Goal: Task Accomplishment & Management: Complete application form

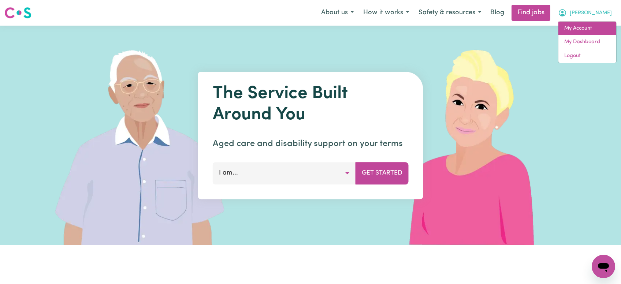
click at [586, 33] on link "My Account" at bounding box center [587, 29] width 58 height 14
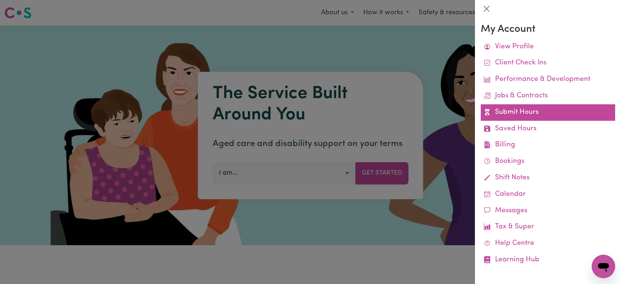
click at [515, 117] on link "Submit Hours" at bounding box center [548, 112] width 134 height 16
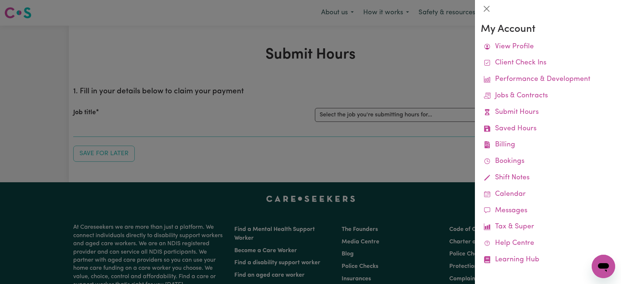
click at [409, 112] on div at bounding box center [310, 142] width 621 height 284
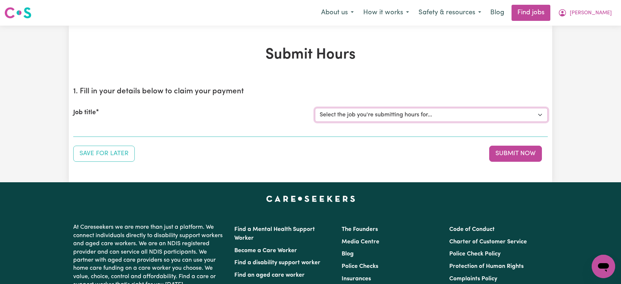
select select "11040"
click option "[[PERSON_NAME]] Support Worker Needed Every [DATE] From 2pm to 4pm - [GEOGRAPHI…" at bounding box center [0, 0] width 0 height 0
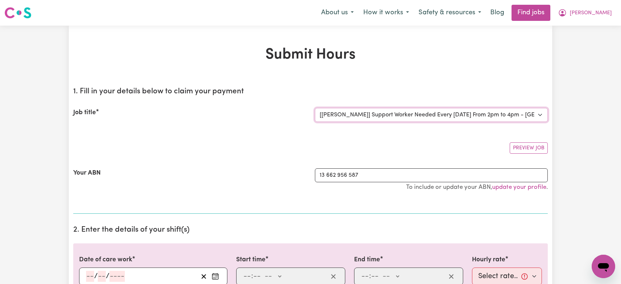
scroll to position [83, 0]
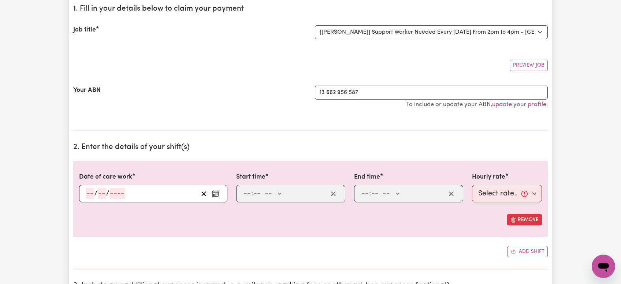
click at [89, 192] on input "number" at bounding box center [90, 193] width 8 height 11
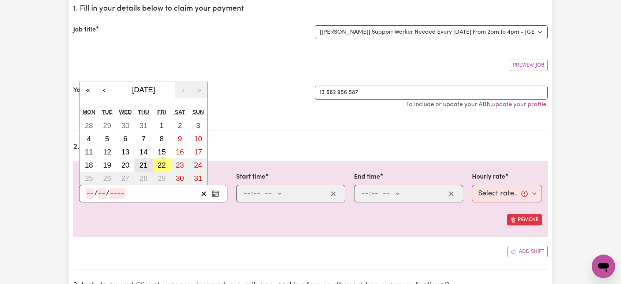
click at [140, 166] on abbr "21" at bounding box center [144, 165] width 8 height 8
type input "[DATE]"
type input "21"
type input "8"
type input "2025"
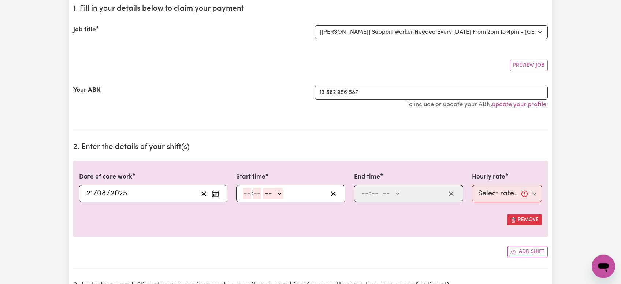
click at [246, 191] on input "number" at bounding box center [247, 193] width 8 height 11
click at [244, 194] on input "6" at bounding box center [245, 193] width 5 height 11
type input "3"
type input "0"
click at [261, 188] on select "-- AM PM" at bounding box center [271, 193] width 20 height 11
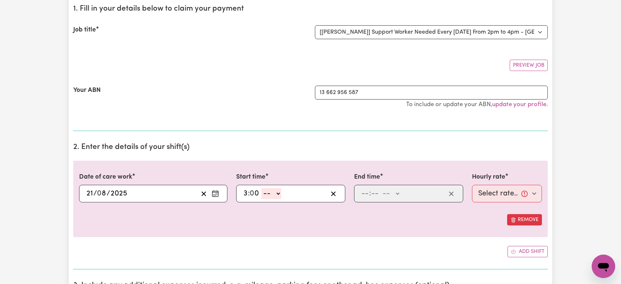
select select "pm"
click option "PM" at bounding box center [0, 0] width 0 height 0
type input "15:00"
click at [365, 193] on input "number" at bounding box center [365, 193] width 8 height 11
type input "8"
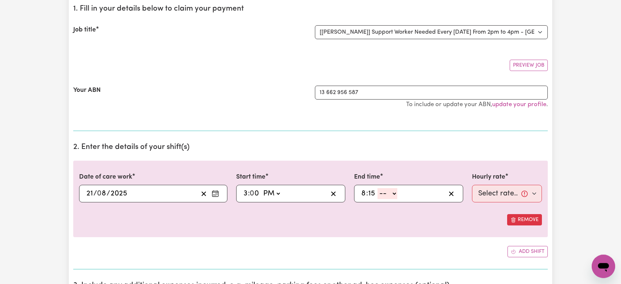
type input "15"
click at [378, 188] on select "-- AM PM" at bounding box center [388, 193] width 20 height 11
select select "pm"
click option "PM" at bounding box center [0, 0] width 0 height 0
type input "20:15"
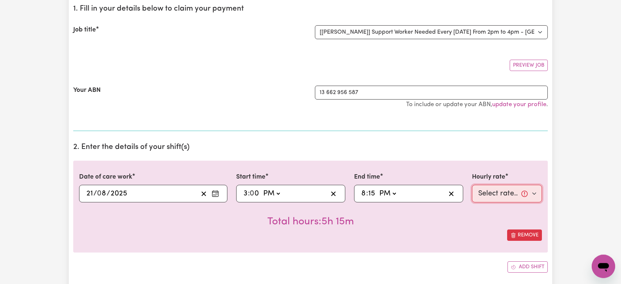
click at [472, 185] on select "Select rate... $64.45 (Weekday) $94.72 ([DATE]) $121.36 ([DATE]) $143.98 (Publi…" at bounding box center [507, 194] width 70 height 18
select select "64.45-Weekday"
click option "$64.45 (Weekday)" at bounding box center [0, 0] width 0 height 0
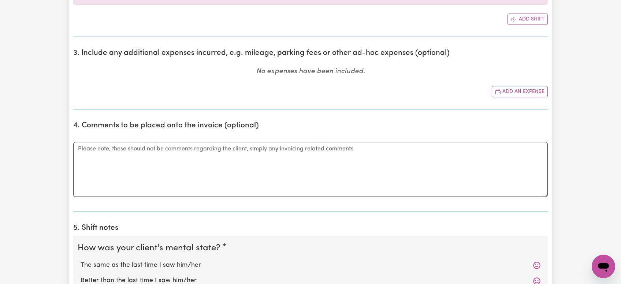
scroll to position [331, 0]
click at [520, 91] on button "Add an expense" at bounding box center [520, 91] width 56 height 11
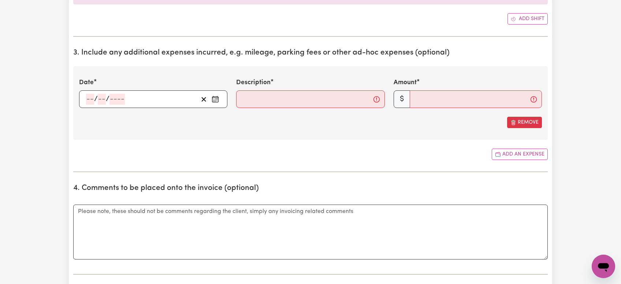
click at [88, 99] on input "number" at bounding box center [90, 99] width 8 height 11
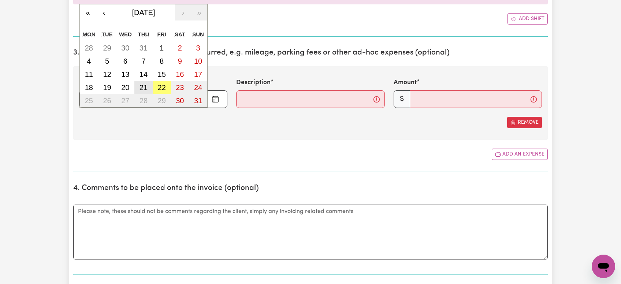
click at [146, 88] on abbr "21" at bounding box center [144, 87] width 8 height 8
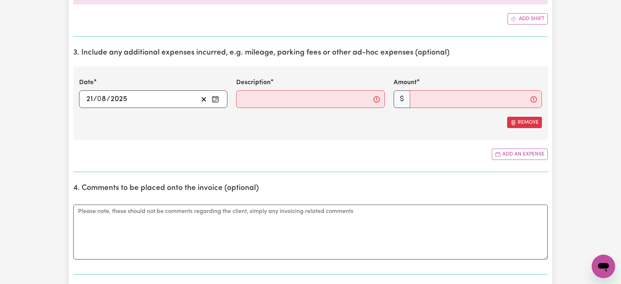
type input "[DATE]"
type input "21"
type input "8"
type input "2025"
click at [247, 95] on input "Description" at bounding box center [310, 99] width 148 height 18
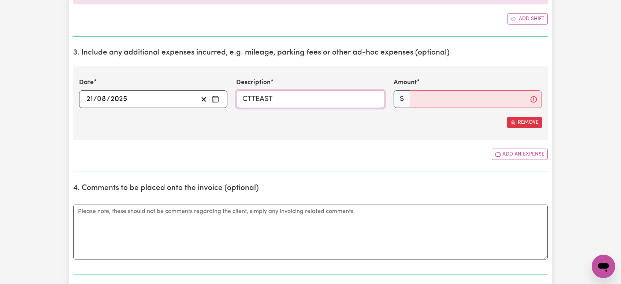
type input "CTTEAST"
click at [431, 103] on input "Amount" at bounding box center [476, 99] width 132 height 18
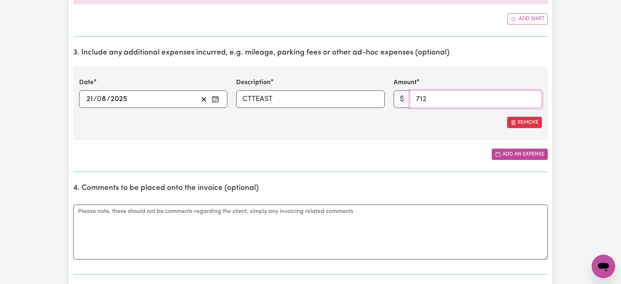
type input "712"
click at [508, 152] on button "Add an expense" at bounding box center [520, 154] width 56 height 11
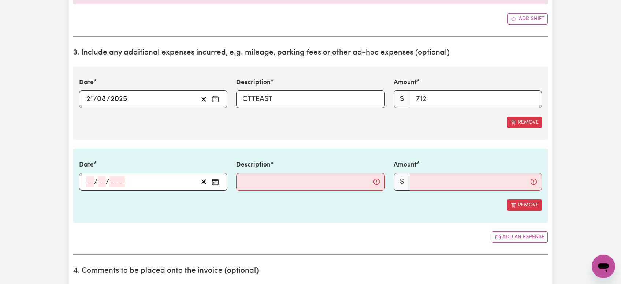
click at [88, 183] on input "number" at bounding box center [90, 182] width 8 height 11
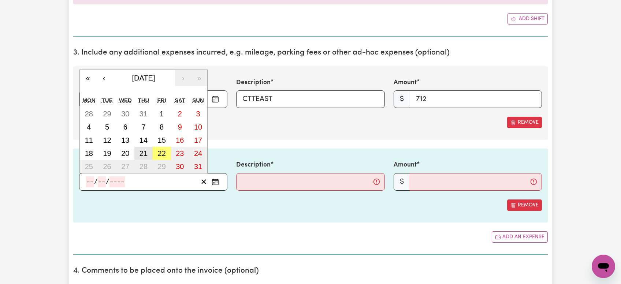
click at [145, 153] on abbr "21" at bounding box center [144, 153] width 8 height 8
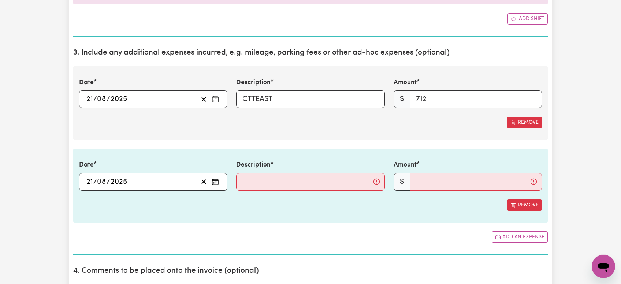
type input "[DATE]"
type input "21"
type input "8"
type input "2025"
click at [248, 182] on input "Description" at bounding box center [310, 182] width 148 height 18
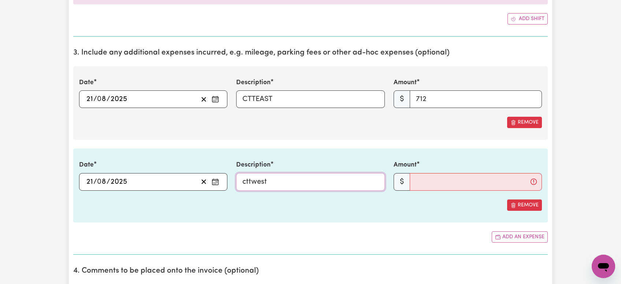
type input "cttwest"
drag, startPoint x: 439, startPoint y: 104, endPoint x: 365, endPoint y: 90, distance: 75.5
click at [410, 90] on input "712" at bounding box center [476, 99] width 132 height 18
type input "7.12"
click at [433, 180] on input "Amount" at bounding box center [476, 182] width 132 height 18
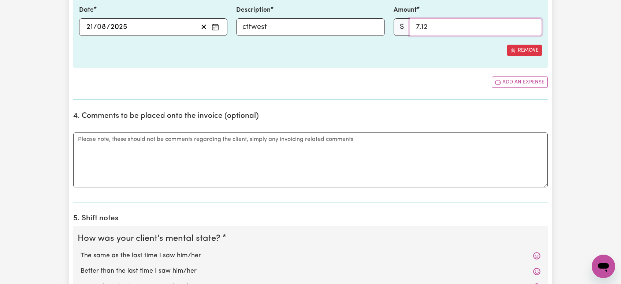
scroll to position [409, 0]
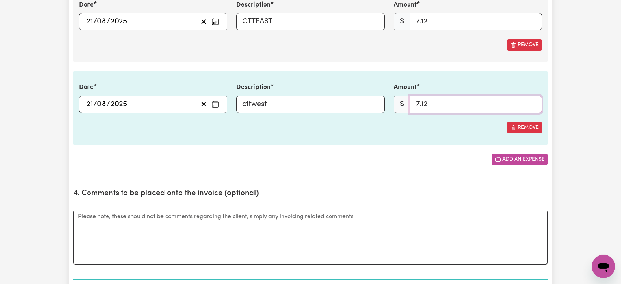
type input "7.12"
click at [517, 161] on button "Add an expense" at bounding box center [520, 159] width 56 height 11
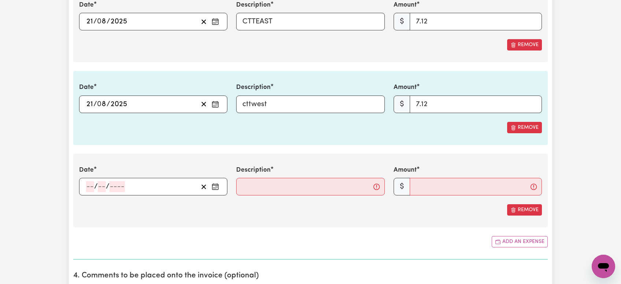
click at [88, 187] on input "number" at bounding box center [90, 186] width 8 height 11
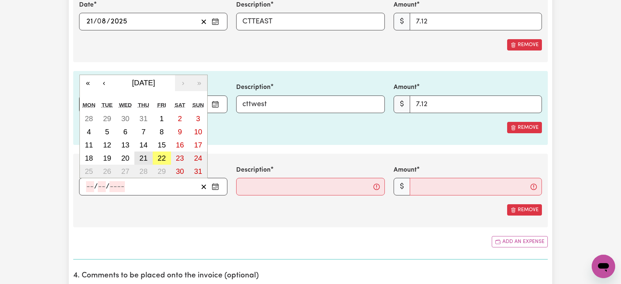
click at [144, 158] on abbr "21" at bounding box center [144, 158] width 8 height 8
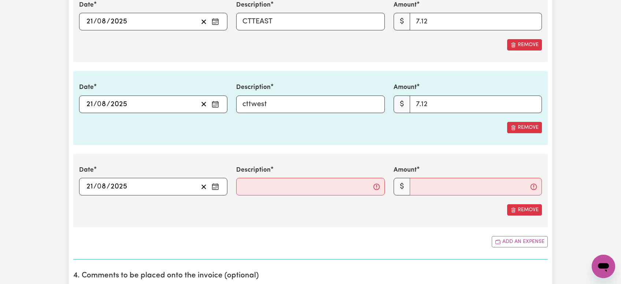
type input "[DATE]"
type input "21"
type input "8"
type input "2025"
click at [267, 190] on input "Description" at bounding box center [310, 187] width 148 height 18
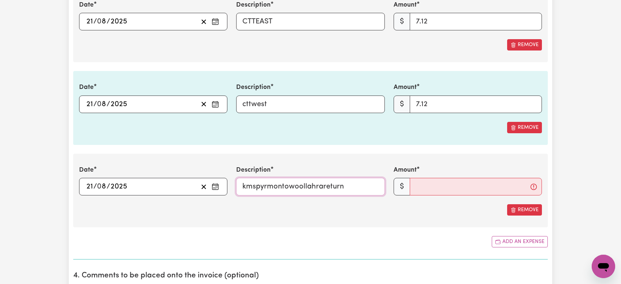
type input "kmspyrmontowoollahrareturn"
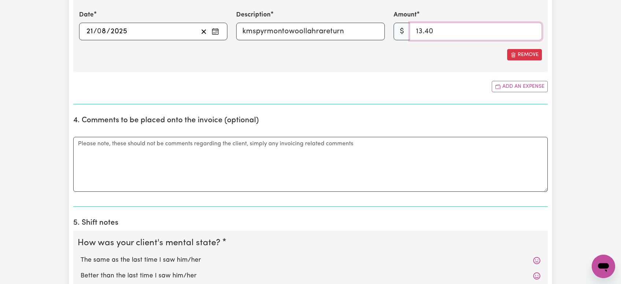
scroll to position [690, 0]
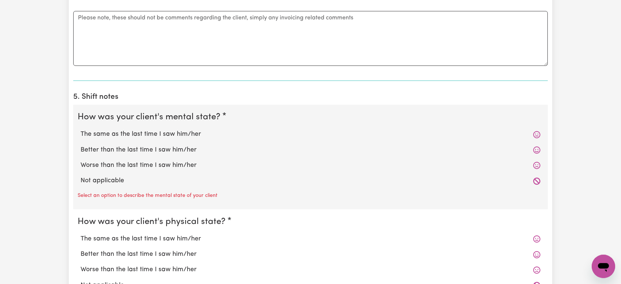
type input "13.40"
click at [133, 153] on label "Better than the last time I saw him/her" at bounding box center [311, 150] width 460 height 10
click at [81, 145] on input "Better than the last time I saw him/her" at bounding box center [80, 145] width 0 height 0
radio input "true"
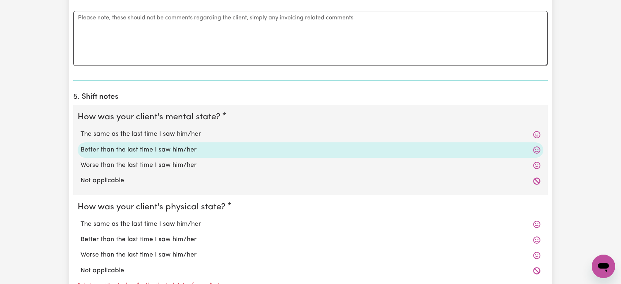
click at [119, 234] on div "Better than the last time I saw him/her" at bounding box center [311, 239] width 466 height 15
click at [118, 237] on label "Better than the last time I saw him/her" at bounding box center [311, 240] width 460 height 10
click at [81, 235] on input "Better than the last time I saw him/her" at bounding box center [80, 235] width 0 height 0
radio input "true"
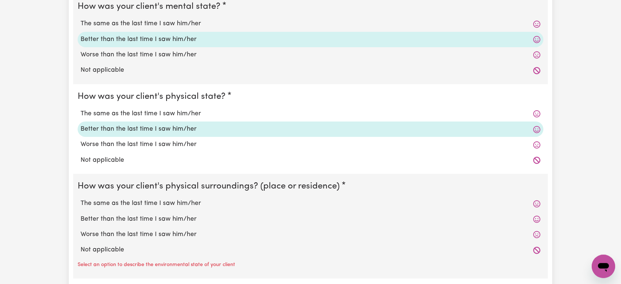
scroll to position [811, 0]
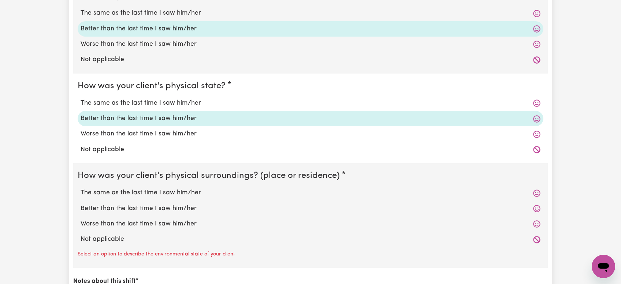
click at [133, 208] on label "Better than the last time I saw him/her" at bounding box center [311, 209] width 460 height 10
click at [81, 204] on input "Better than the last time I saw him/her" at bounding box center [80, 204] width 0 height 0
radio input "true"
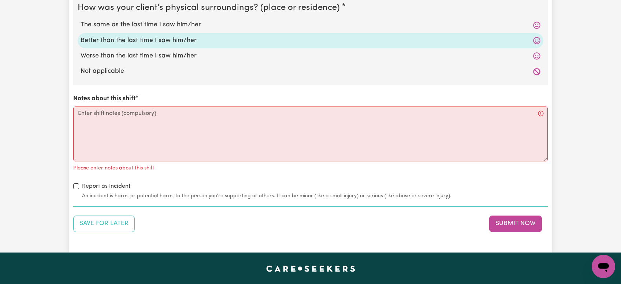
scroll to position [981, 0]
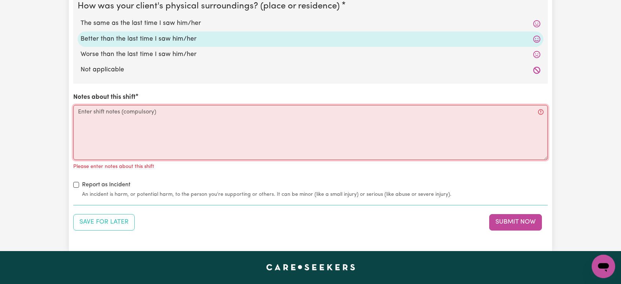
click at [146, 131] on textarea "Notes about this shift" at bounding box center [310, 132] width 475 height 55
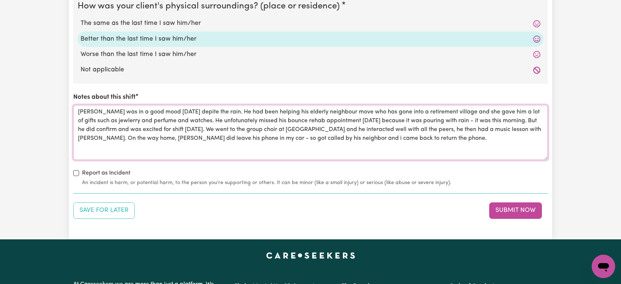
click at [415, 139] on textarea "[PERSON_NAME] was in a good mood [DATE] depite the rain. He had been helping hi…" at bounding box center [310, 132] width 475 height 55
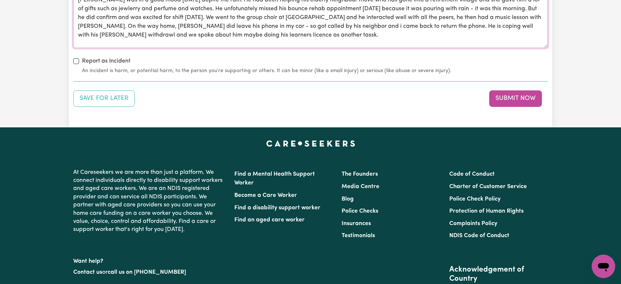
scroll to position [1097, 0]
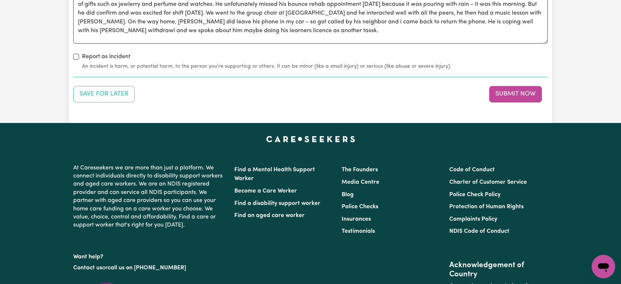
drag, startPoint x: 526, startPoint y: 93, endPoint x: 337, endPoint y: 4, distance: 209.0
drag, startPoint x: 249, startPoint y: 30, endPoint x: 227, endPoint y: 29, distance: 22.0
click at [227, 29] on textarea "[PERSON_NAME] was in a good mood [DATE] depite the rain. He had been helping hi…" at bounding box center [310, 16] width 475 height 55
type textarea "[PERSON_NAME] was in a good mood [DATE] depite the rain. He had been helping hi…"
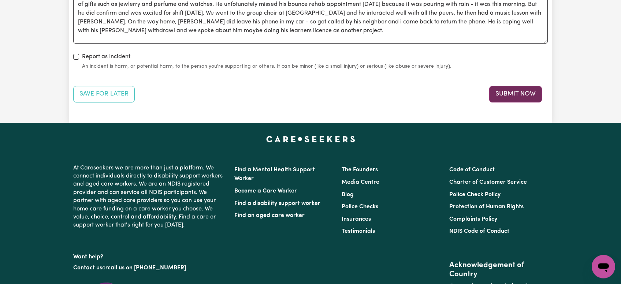
click at [521, 95] on button "Submit Now" at bounding box center [515, 94] width 53 height 16
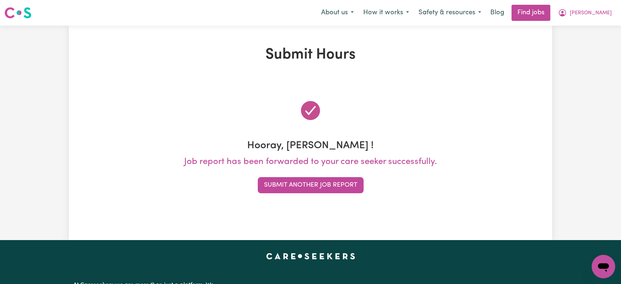
scroll to position [0, 0]
